Goal: Task Accomplishment & Management: Use online tool/utility

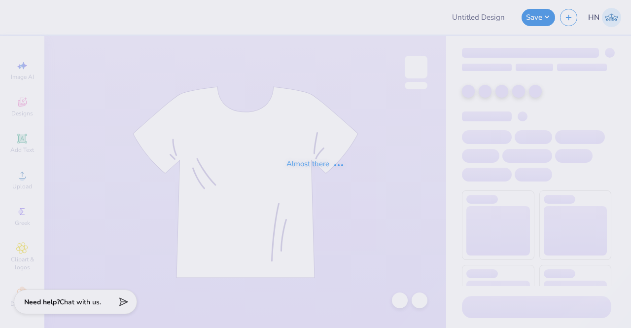
type input "[PERSON_NAME] : [US_STATE][GEOGRAPHIC_DATA]"
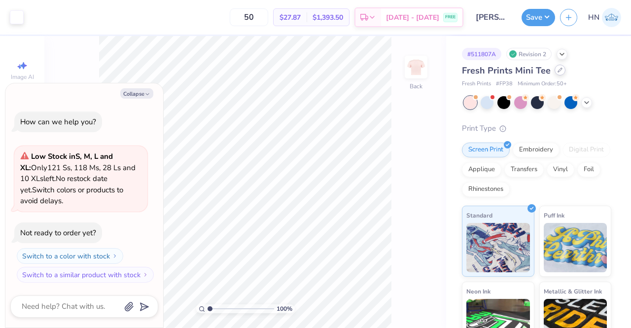
click at [557, 72] on icon at bounding box center [559, 70] width 5 height 5
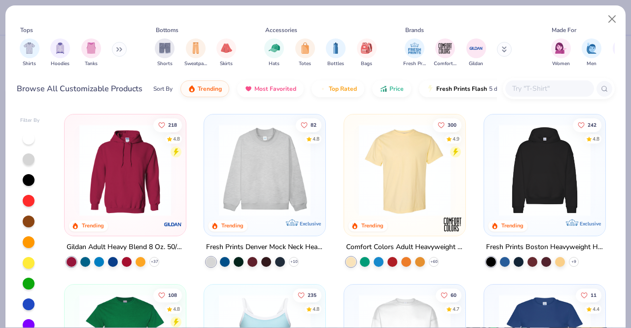
click at [343, 231] on div "300 4.9 Trending" at bounding box center [404, 175] width 122 height 122
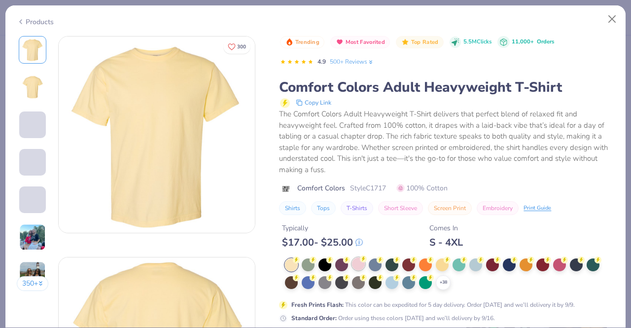
click at [360, 242] on icon at bounding box center [359, 242] width 6 height 6
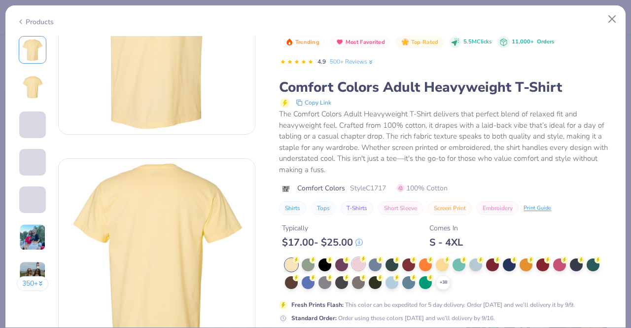
click at [358, 263] on div at bounding box center [358, 263] width 13 height 13
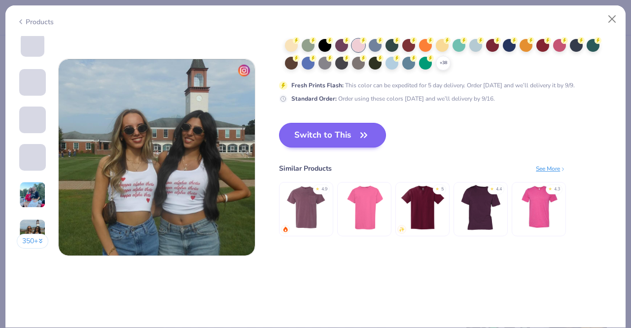
scroll to position [1276, 0]
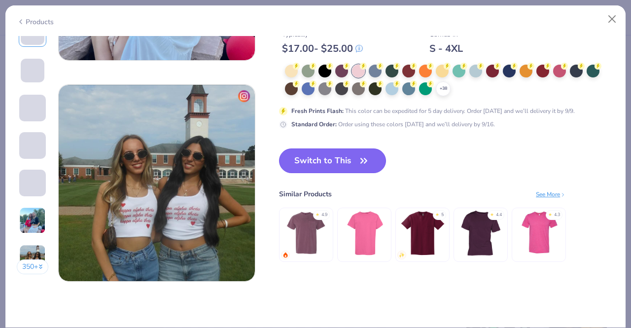
click at [342, 159] on button "Switch to This" at bounding box center [332, 160] width 107 height 25
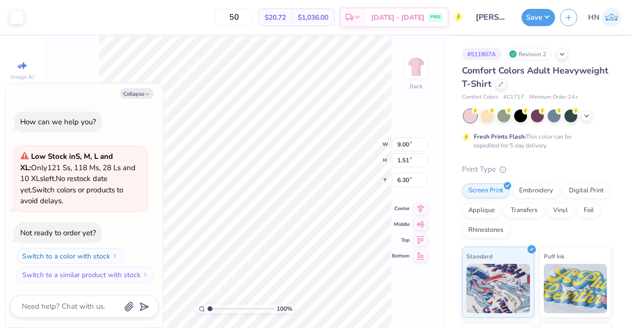
type textarea "x"
type input "3.00"
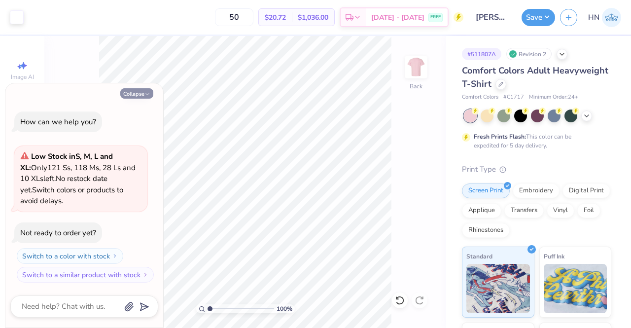
click at [129, 96] on button "Collapse" at bounding box center [136, 93] width 33 height 10
type textarea "x"
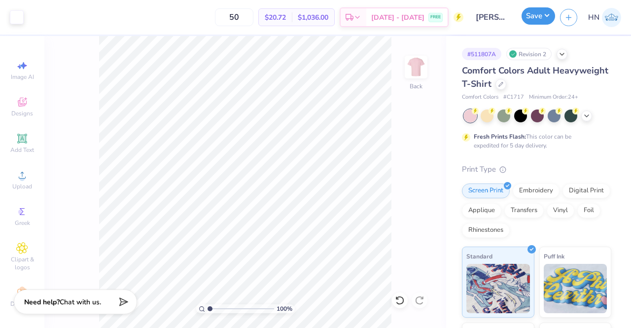
click at [529, 12] on button "Save" at bounding box center [538, 15] width 34 height 17
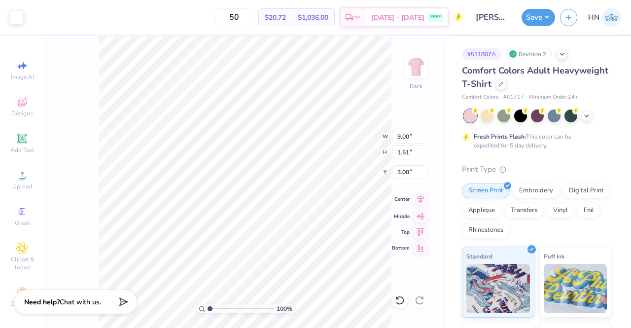
click at [420, 195] on icon at bounding box center [420, 199] width 6 height 8
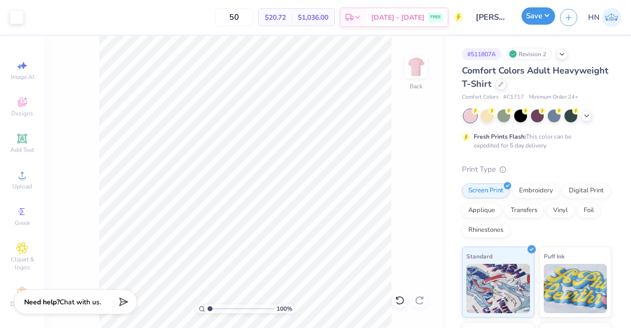
click at [524, 21] on button "Save" at bounding box center [538, 15] width 34 height 17
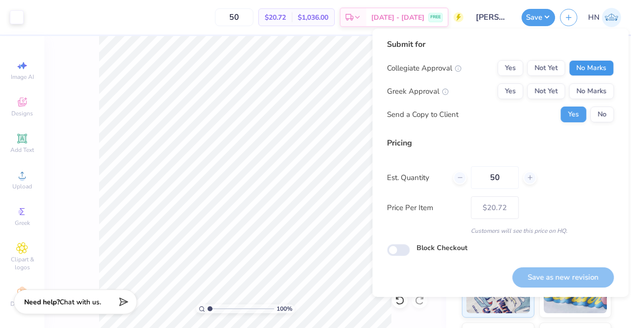
click at [584, 64] on button "No Marks" at bounding box center [591, 68] width 45 height 16
click at [508, 89] on button "Yes" at bounding box center [510, 91] width 26 height 16
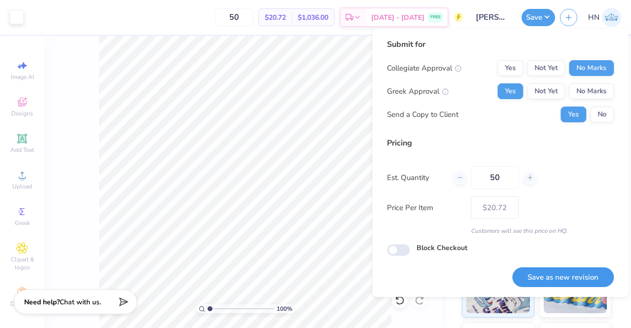
drag, startPoint x: 548, startPoint y: 277, endPoint x: 482, endPoint y: 276, distance: 65.6
click at [545, 277] on button "Save as new revision" at bounding box center [563, 277] width 102 height 20
type input "$20.72"
